Goal: Transaction & Acquisition: Book appointment/travel/reservation

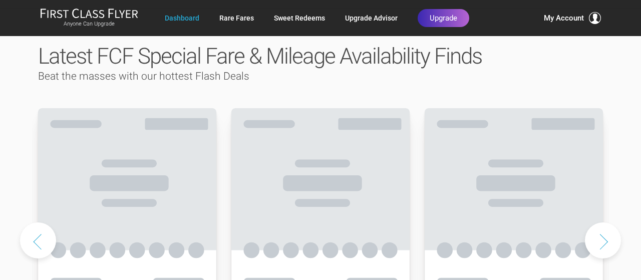
scroll to position [500, 0]
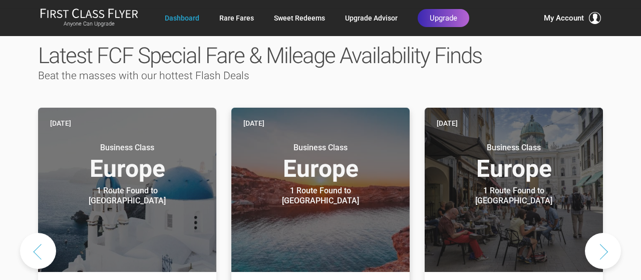
click at [242, 119] on header "Two days ago Business Class Europe 1 Route Found to Ibiza Use These Miles / Poi…" at bounding box center [320, 190] width 178 height 164
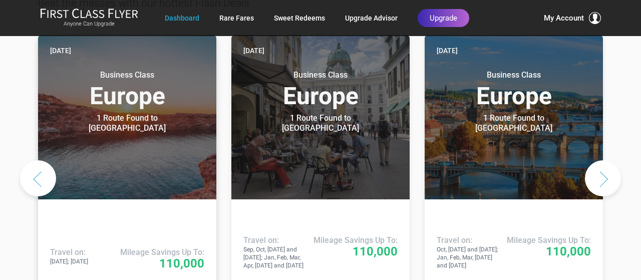
scroll to position [575, 0]
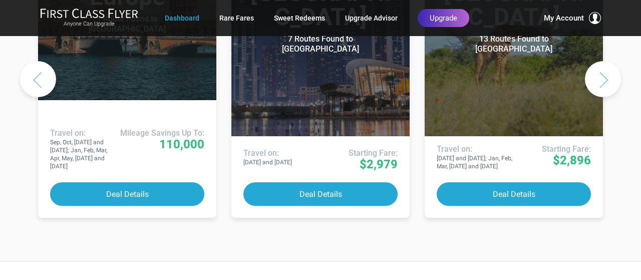
scroll to position [672, 0]
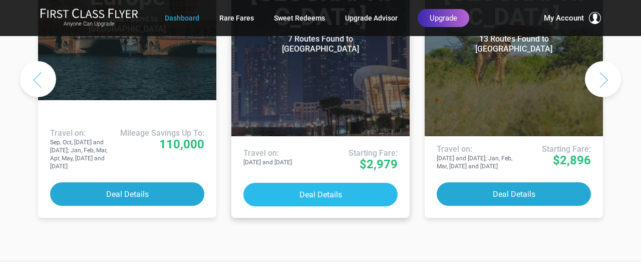
click at [292, 183] on button "Deal Details" at bounding box center [320, 195] width 154 height 24
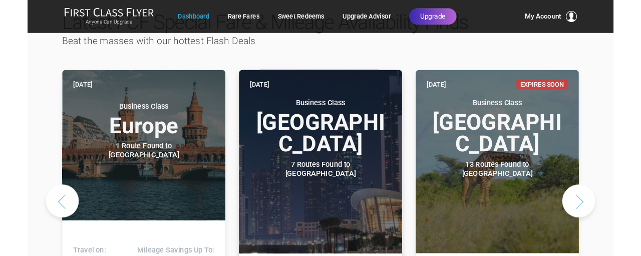
scroll to position [531, 0]
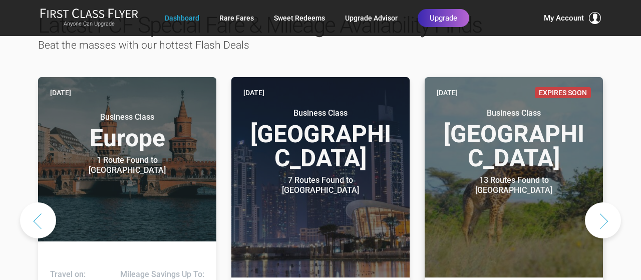
click at [491, 144] on header "Three days ago Expires Soon Business Class Africa 13 Routes Found to Nairobi Ai…" at bounding box center [514, 177] width 178 height 200
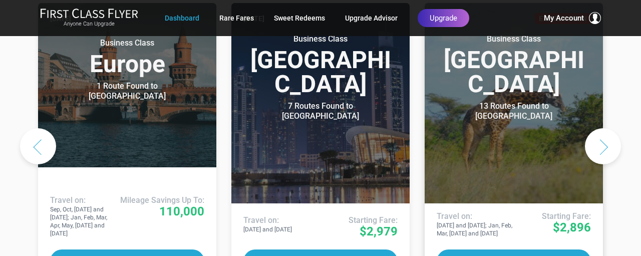
scroll to position [618, 0]
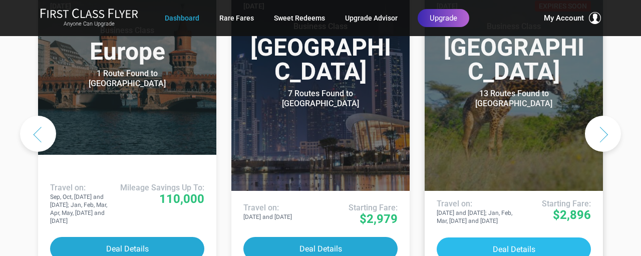
click at [495, 237] on button "Deal Details" at bounding box center [514, 249] width 154 height 24
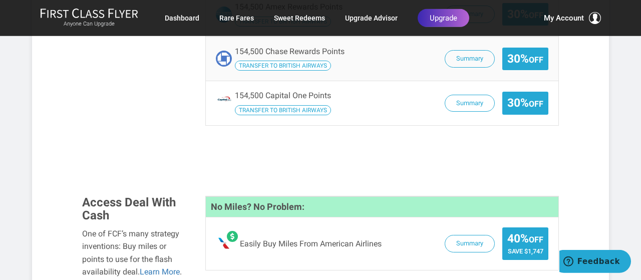
scroll to position [957, 0]
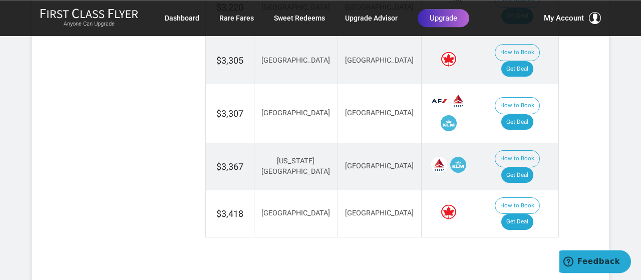
scroll to position [785, 0]
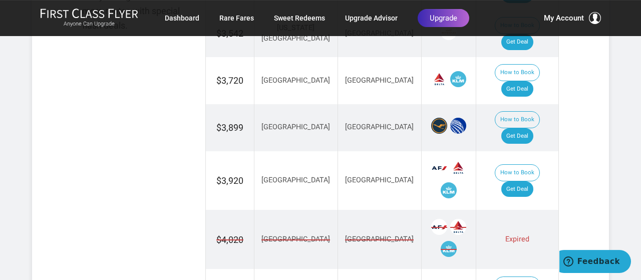
scroll to position [679, 0]
